Goal: Task Accomplishment & Management: Manage account settings

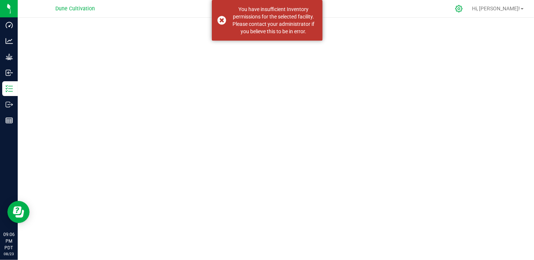
click at [469, 9] on div at bounding box center [459, 9] width 18 height 16
click at [222, 18] on div "You have insufficient Inventory permissions for the selected facility. Please c…" at bounding box center [267, 20] width 111 height 41
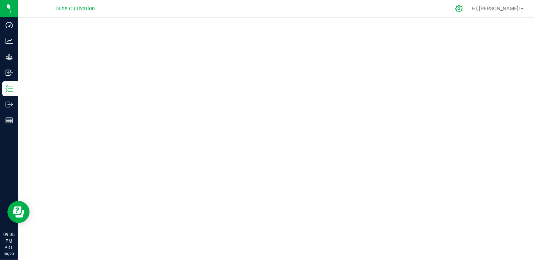
click at [469, 9] on div at bounding box center [459, 9] width 18 height 16
click at [518, 7] on span "Hi, [PERSON_NAME]!" at bounding box center [496, 9] width 48 height 6
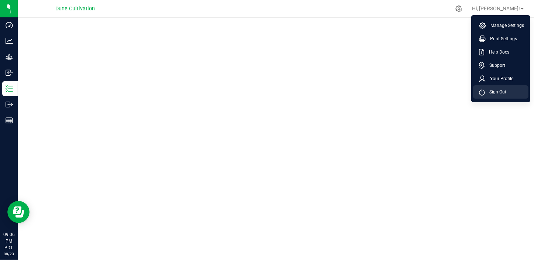
click at [509, 89] on li "Sign Out" at bounding box center [500, 91] width 55 height 13
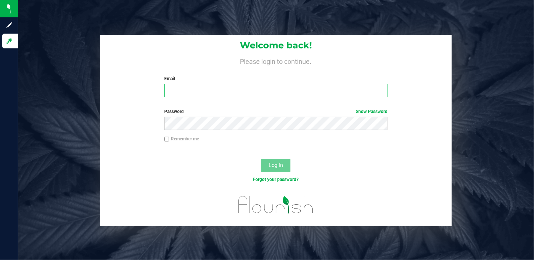
type input "[DOMAIN_NAME][EMAIL_ADDRESS][DOMAIN_NAME]"
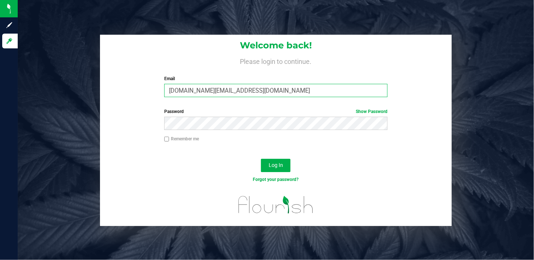
click at [242, 90] on input "[DOMAIN_NAME][EMAIL_ADDRESS][DOMAIN_NAME]" at bounding box center [275, 90] width 223 height 13
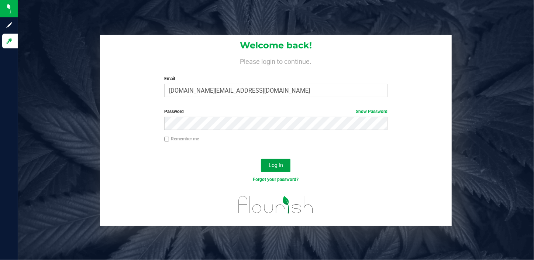
click at [285, 166] on button "Log In" at bounding box center [276, 165] width 30 height 13
